Goal: Task Accomplishment & Management: Manage account settings

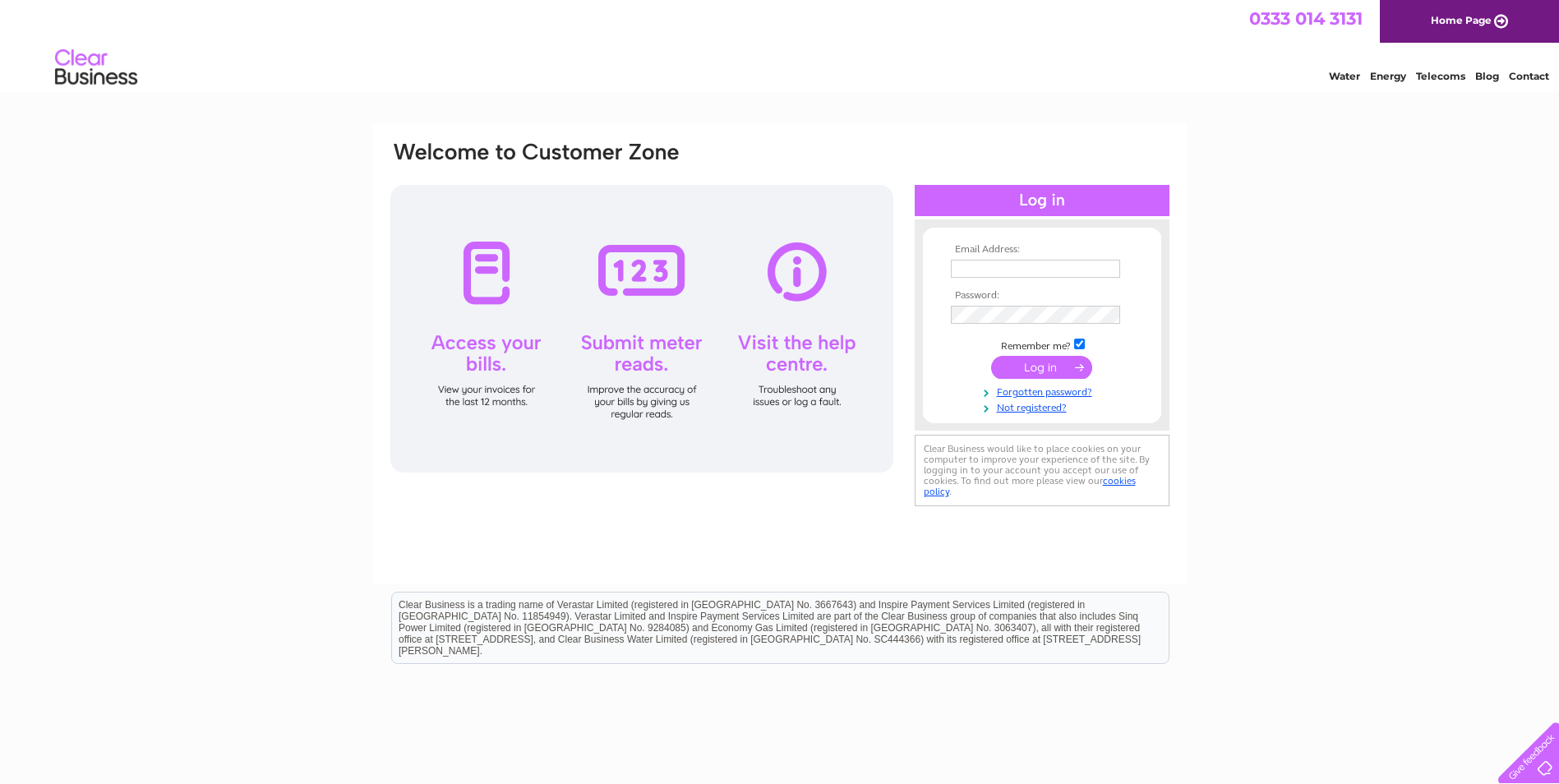
type input "finance@realgooddental.com"
click at [1039, 369] on input "submit" at bounding box center [1041, 367] width 101 height 23
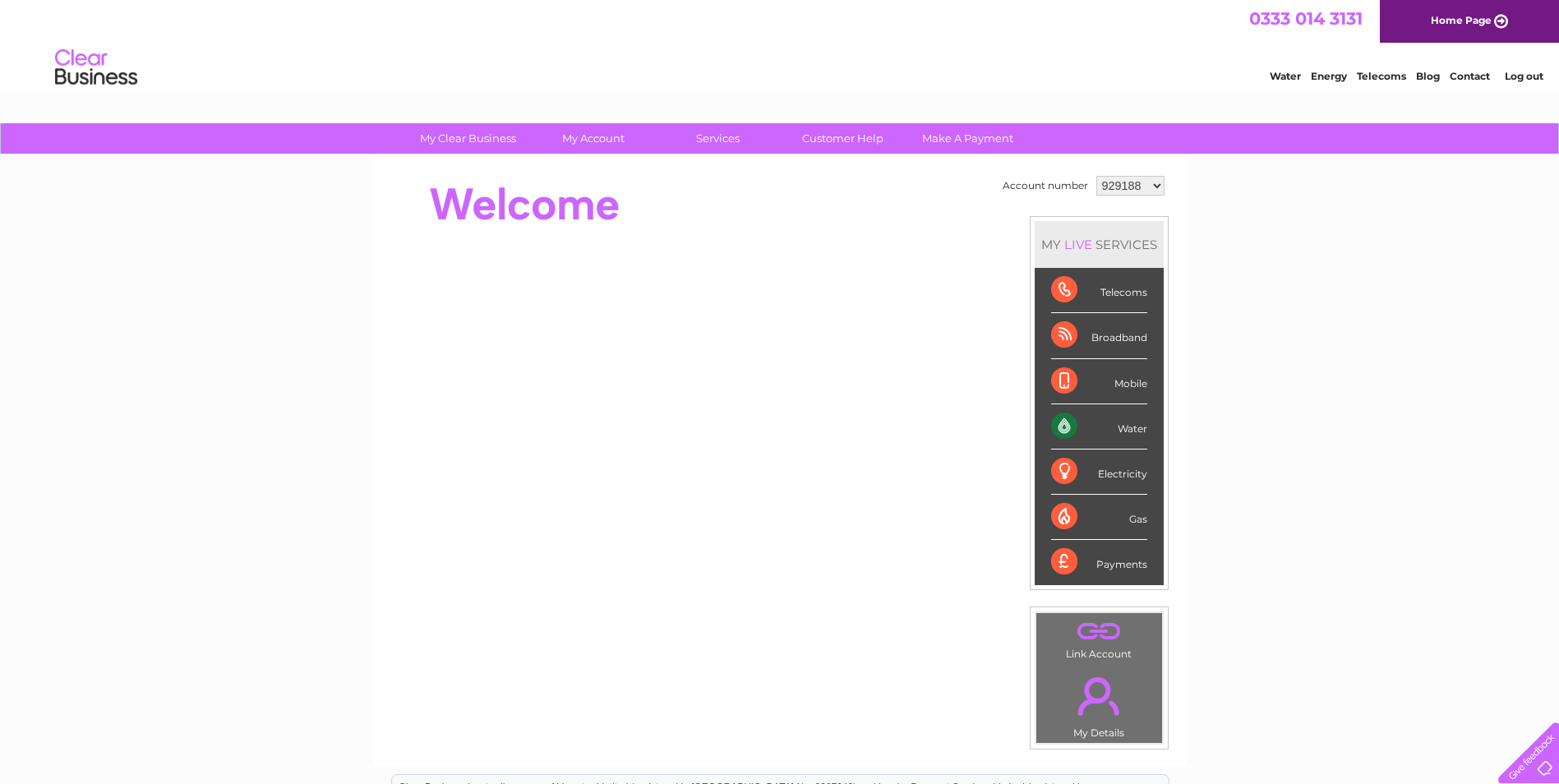
click at [1113, 295] on div "Telecoms" at bounding box center [1099, 290] width 96 height 45
click at [1085, 415] on div "Water" at bounding box center [1099, 426] width 96 height 45
click at [1119, 419] on div "Water" at bounding box center [1099, 426] width 96 height 45
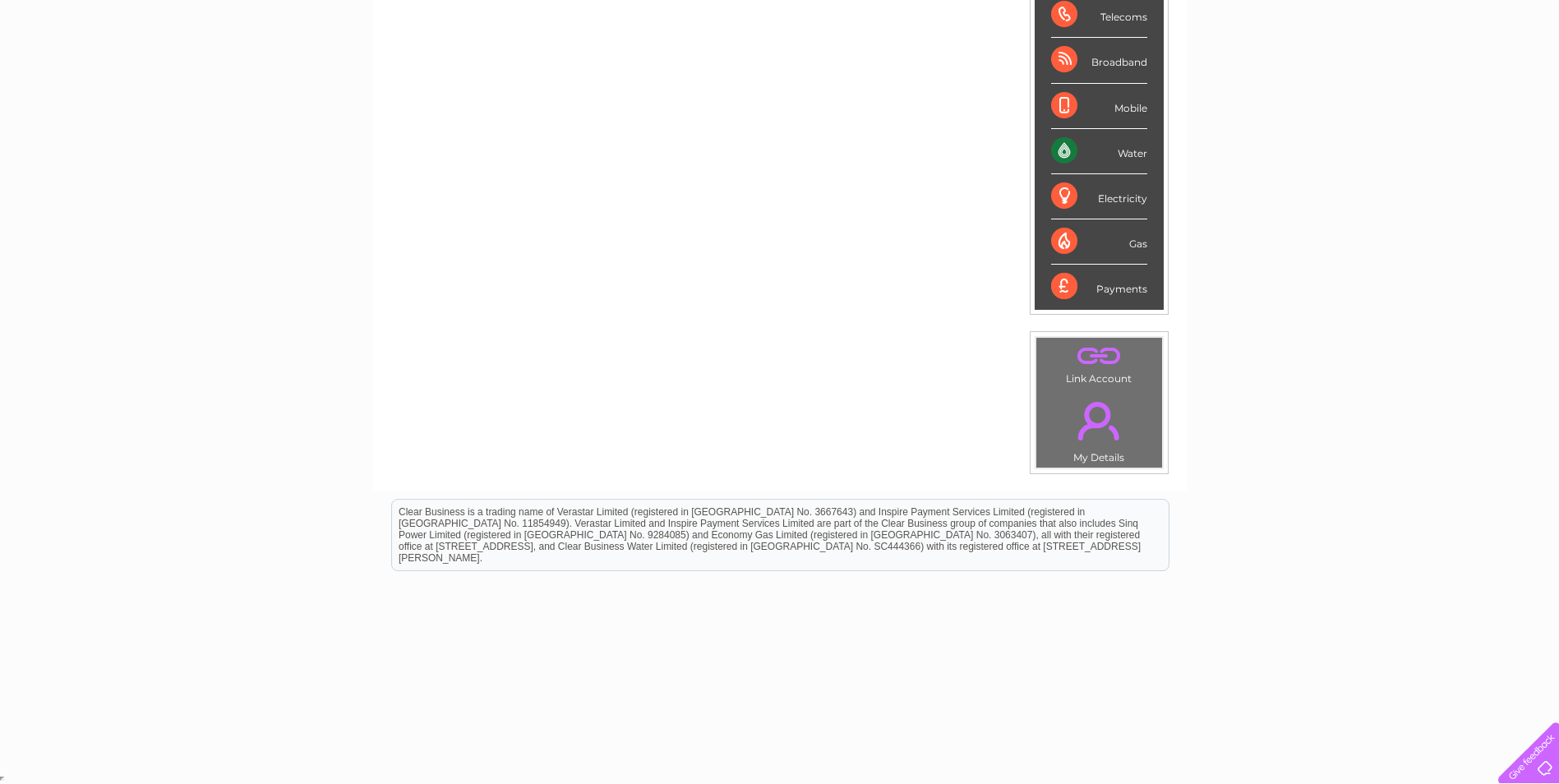
scroll to position [29, 0]
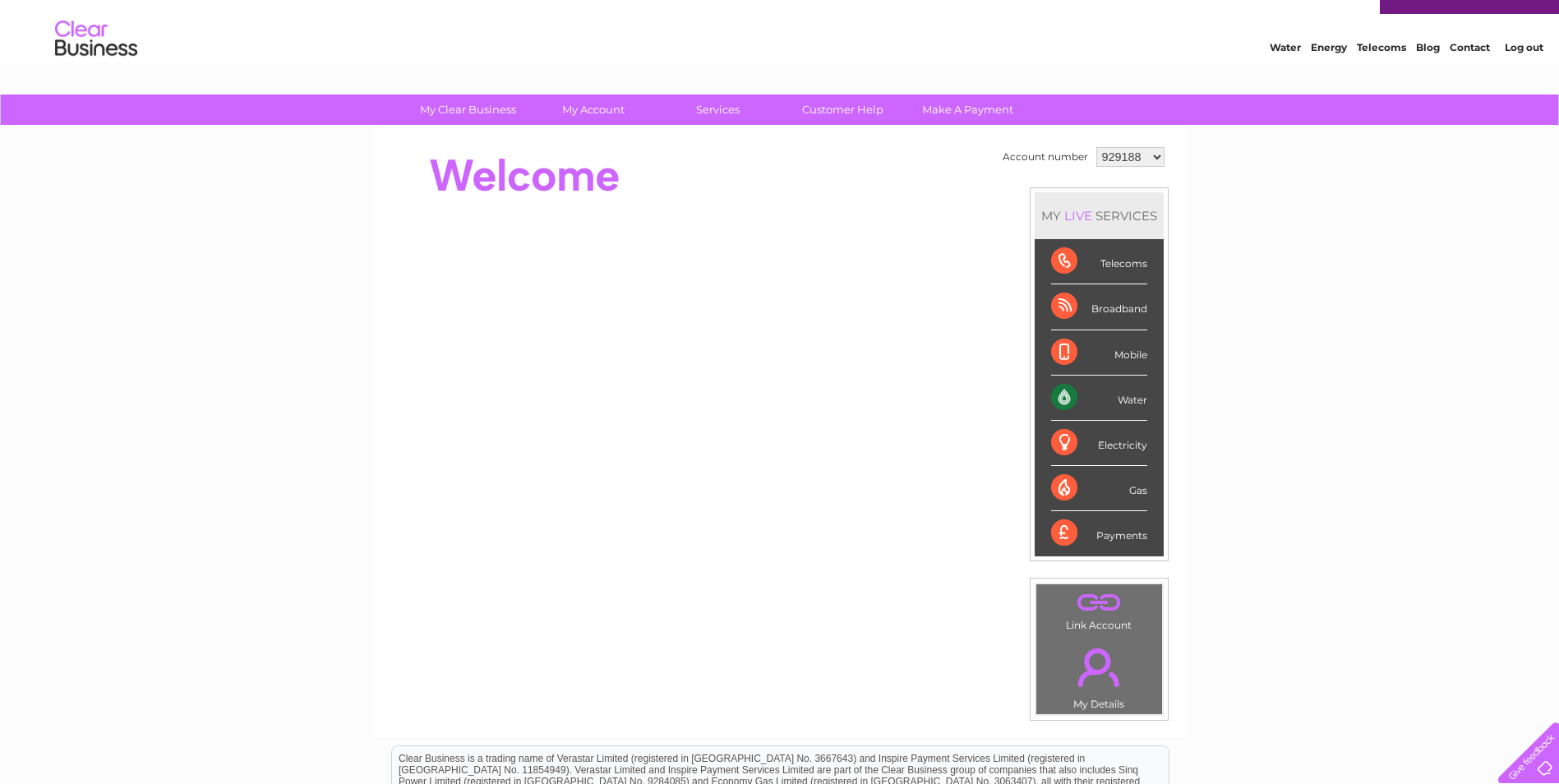
click at [1096, 531] on div "Payments" at bounding box center [1099, 533] width 96 height 44
click at [1073, 531] on div "Payments" at bounding box center [1099, 533] width 96 height 44
click at [1057, 531] on div "Payments" at bounding box center [1099, 533] width 96 height 44
click at [1059, 485] on div "Gas" at bounding box center [1099, 488] width 96 height 45
click at [1087, 259] on div "Telecoms" at bounding box center [1099, 262] width 96 height 45
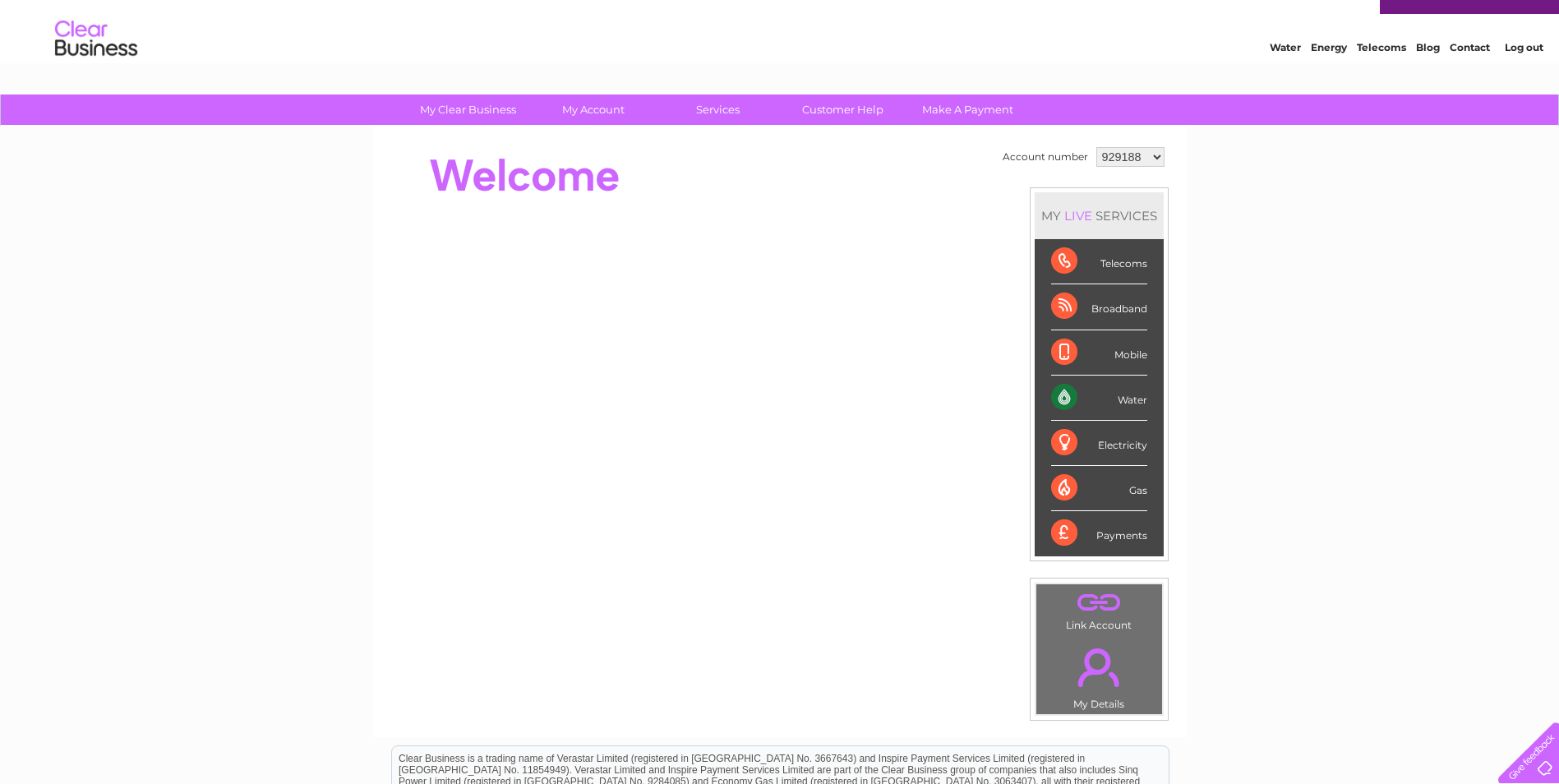
click at [1076, 219] on div "LIVE" at bounding box center [1078, 216] width 35 height 16
click at [1115, 253] on div "Telecoms" at bounding box center [1099, 262] width 96 height 45
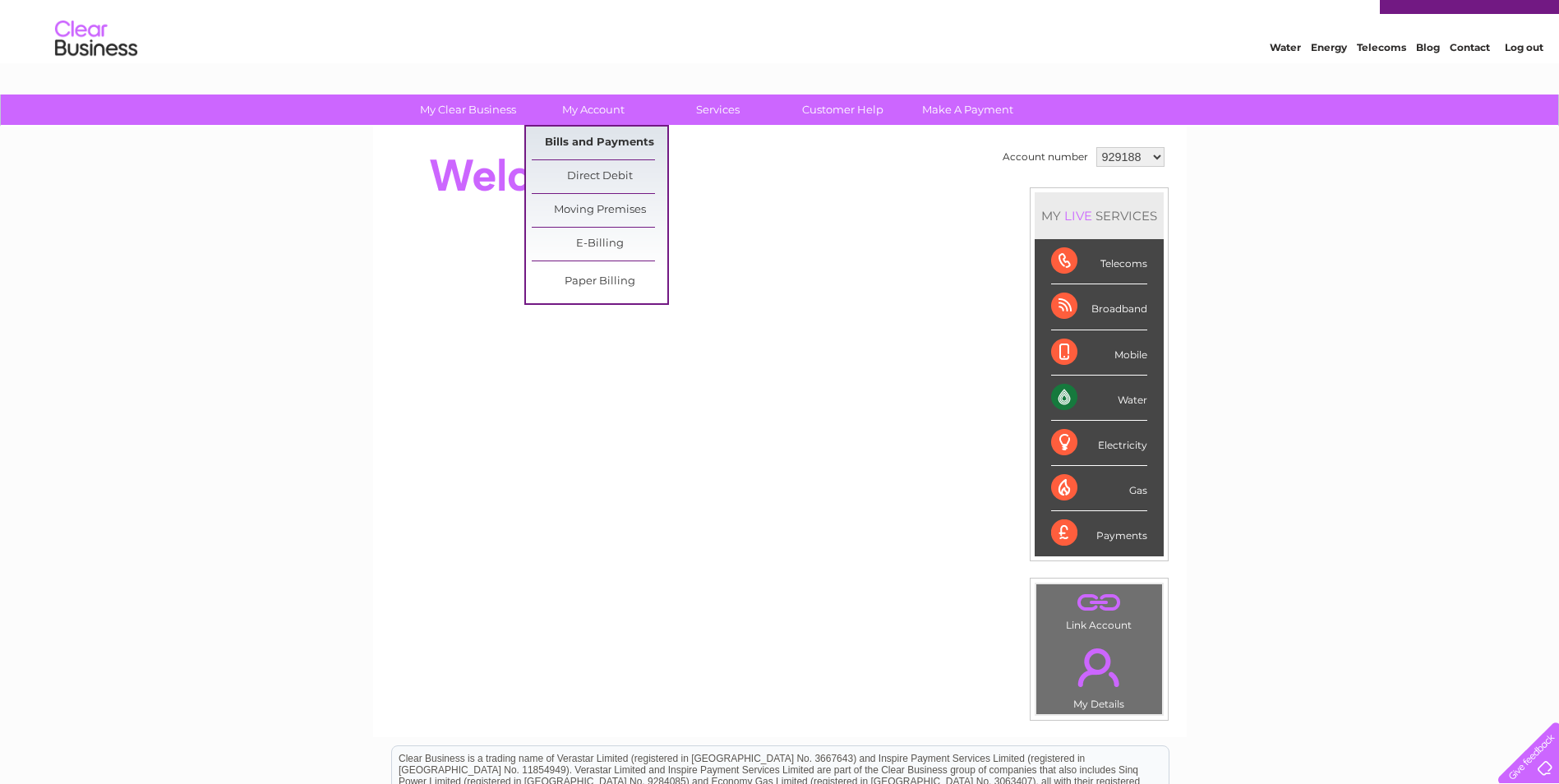
click at [603, 141] on link "Bills and Payments" at bounding box center [599, 143] width 136 height 33
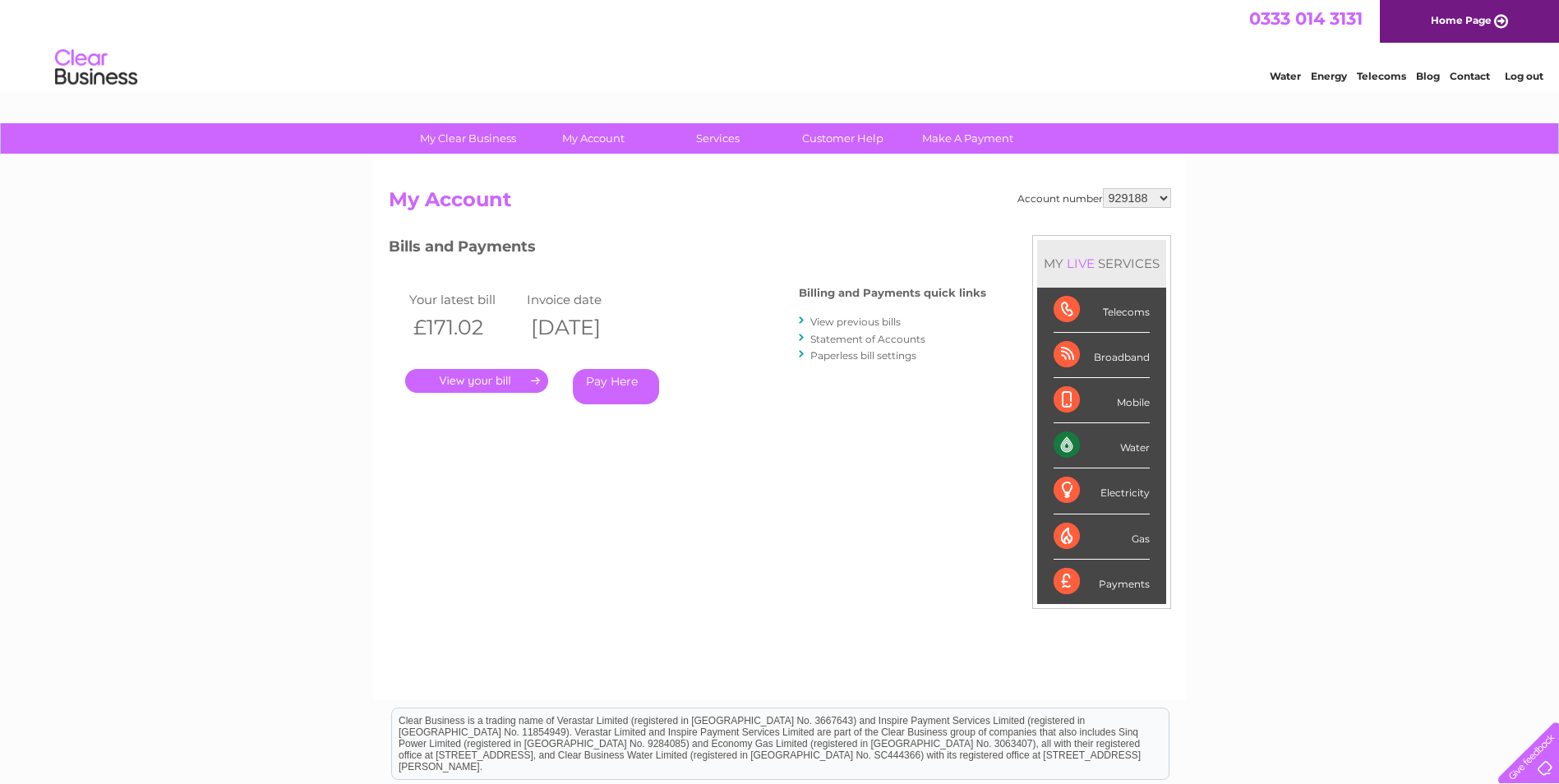
click at [1101, 317] on div "Telecoms" at bounding box center [1101, 310] width 96 height 45
click at [879, 321] on link "View previous bills" at bounding box center [856, 321] width 91 height 12
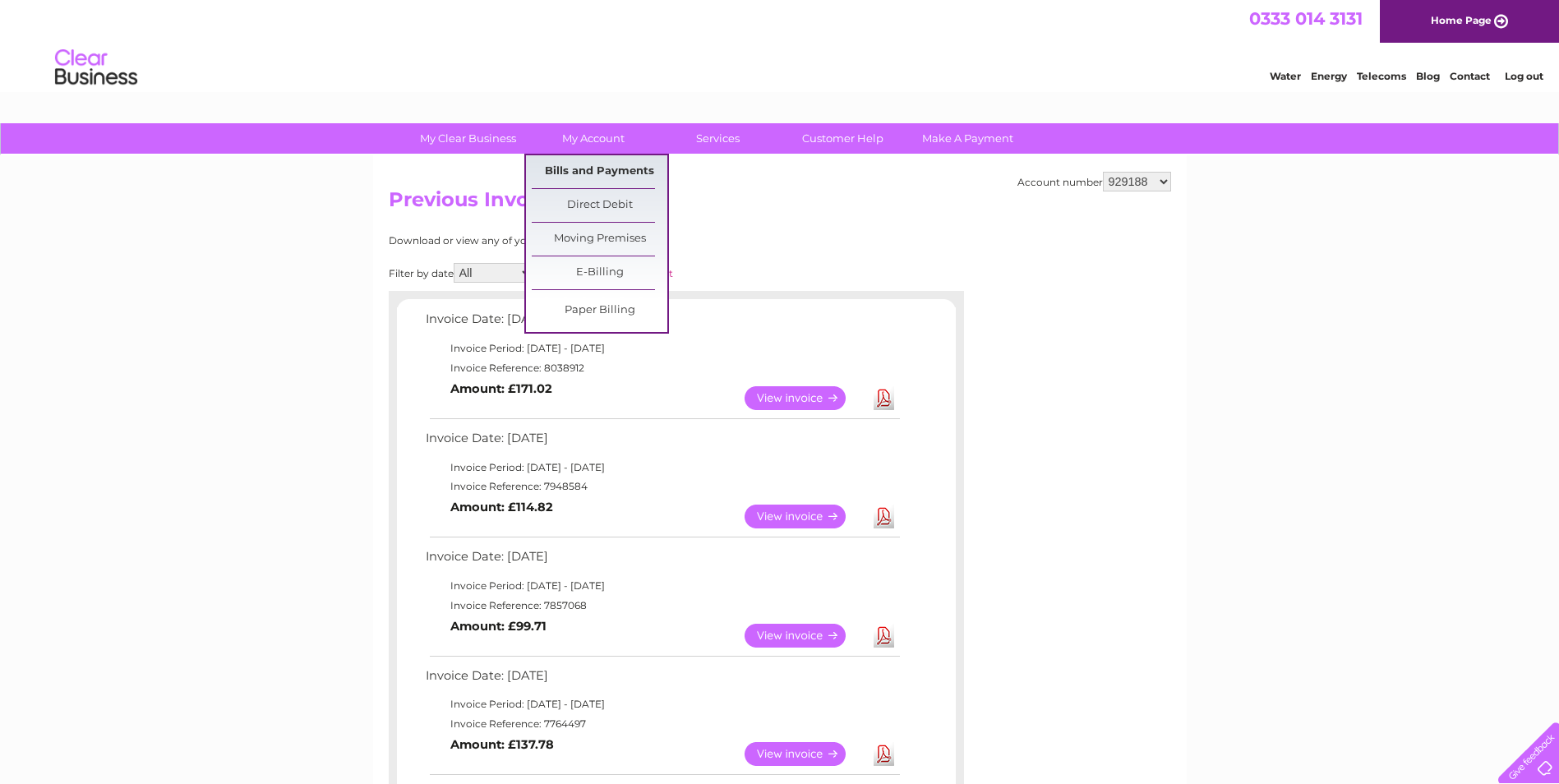
click at [587, 174] on link "Bills and Payments" at bounding box center [599, 172] width 136 height 33
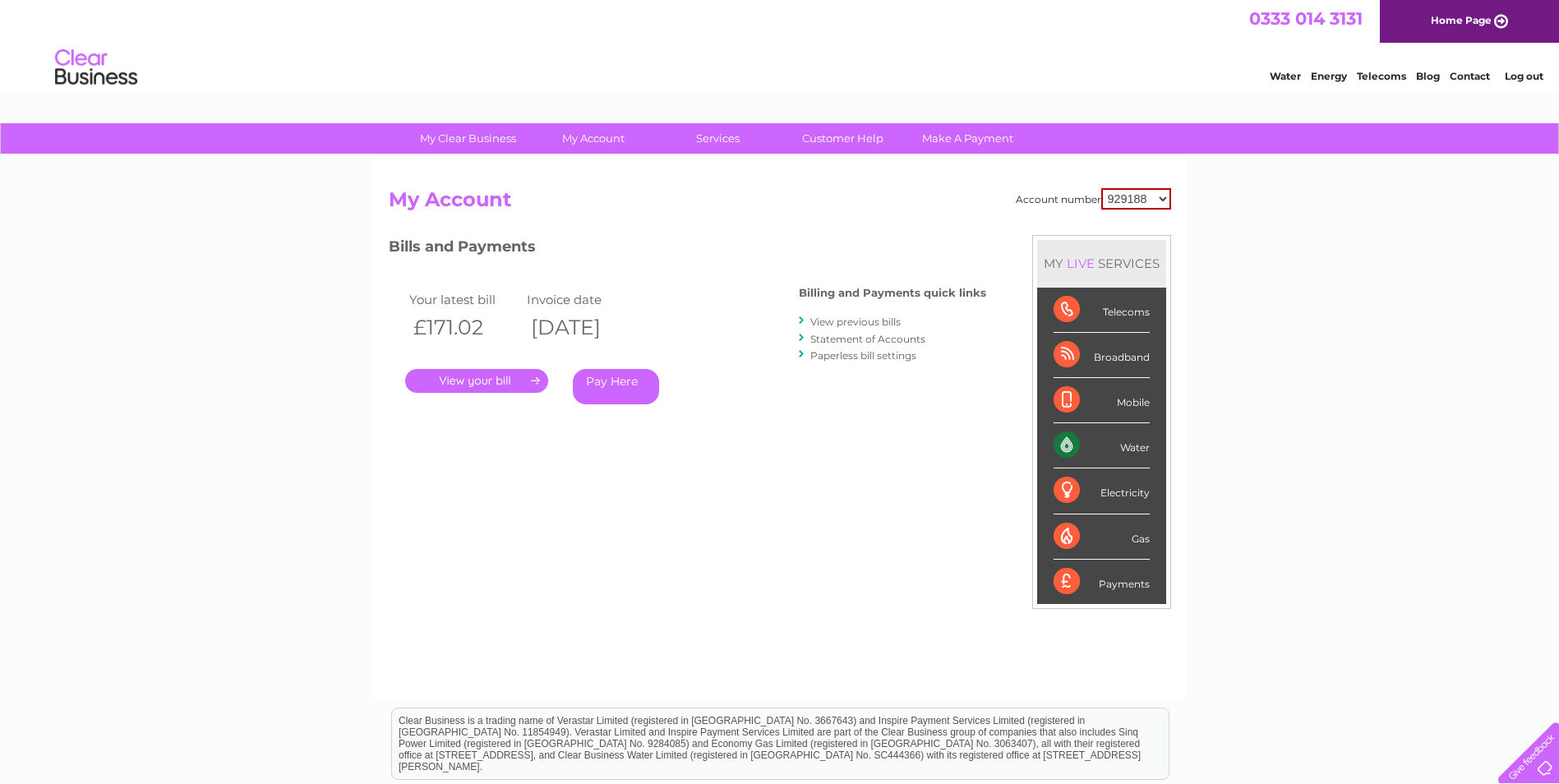
click at [1088, 359] on div "Broadband" at bounding box center [1101, 355] width 96 height 45
click at [1115, 314] on div "Telecoms" at bounding box center [1101, 310] width 96 height 45
click at [1073, 355] on div "Broadband" at bounding box center [1101, 355] width 96 height 45
click at [1085, 401] on div "Mobile" at bounding box center [1101, 400] width 96 height 45
click at [1070, 448] on div "Water" at bounding box center [1101, 445] width 96 height 45
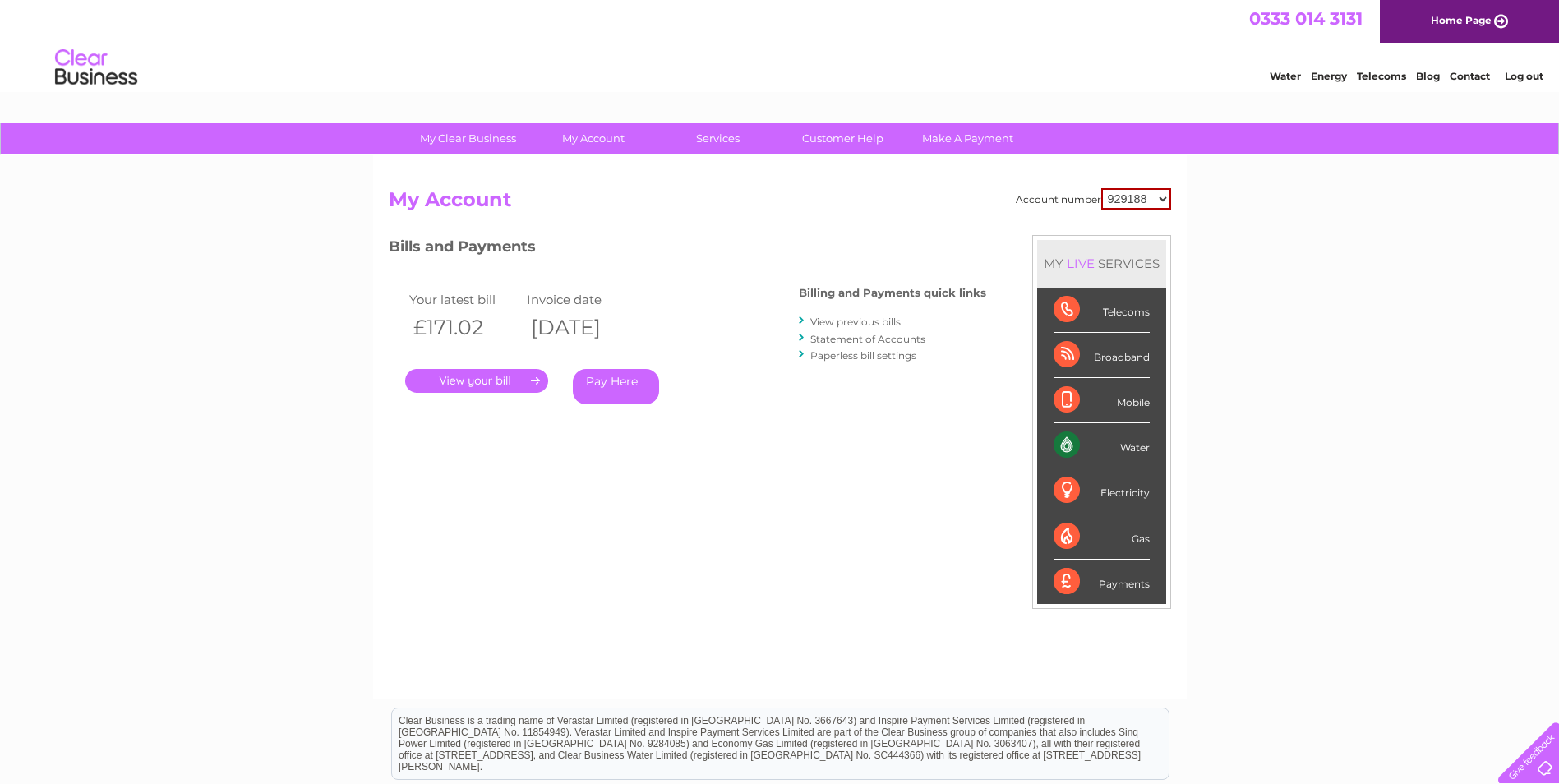
click at [1110, 494] on div "Electricity" at bounding box center [1101, 490] width 96 height 45
drag, startPoint x: 1112, startPoint y: 494, endPoint x: 1122, endPoint y: 543, distance: 50.0
click at [1122, 544] on div "Gas" at bounding box center [1101, 536] width 96 height 45
click at [1123, 579] on div "Payments" at bounding box center [1101, 582] width 96 height 44
